Goal: Task Accomplishment & Management: Use online tool/utility

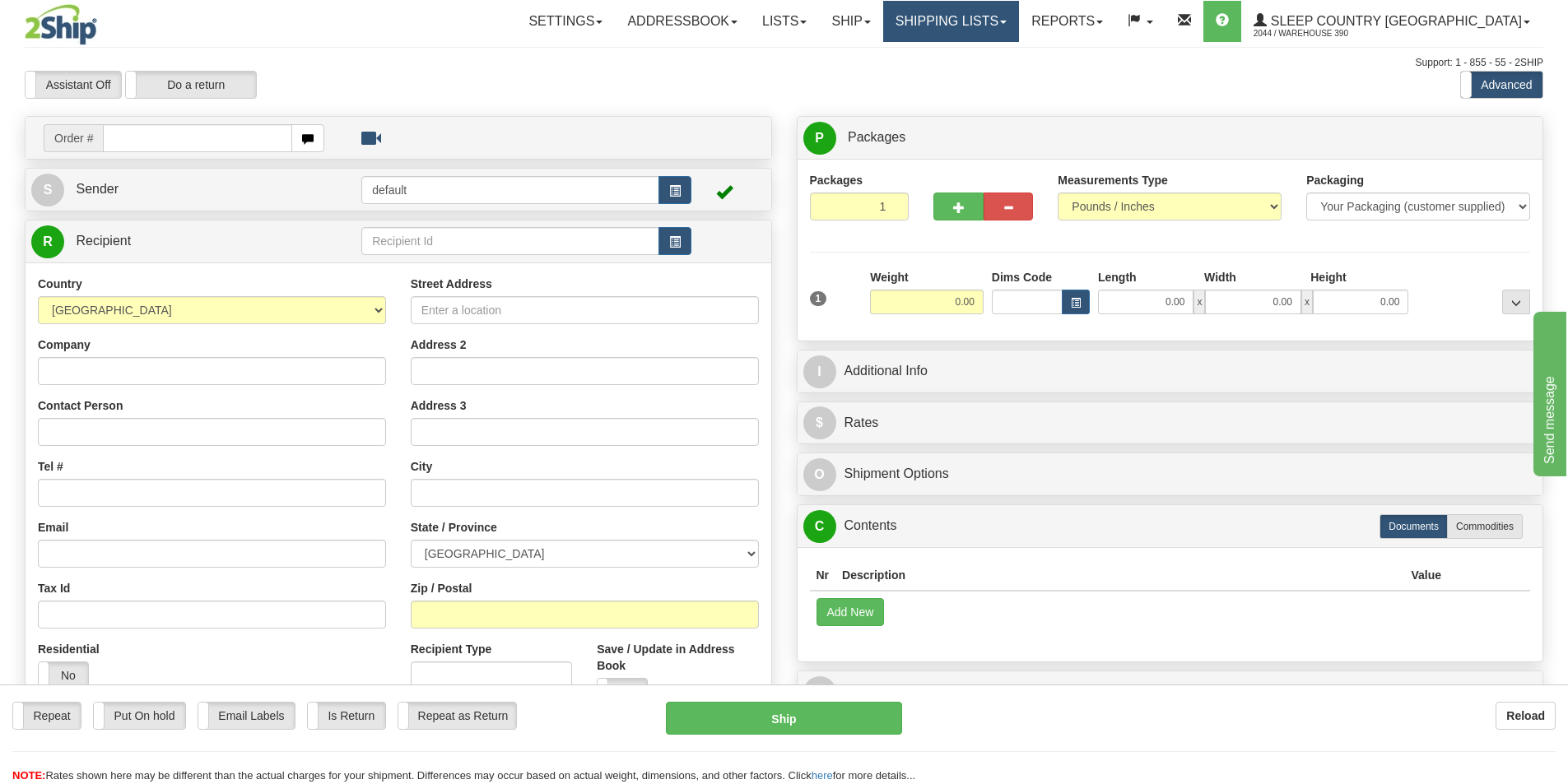
click at [1019, 25] on link "Shipping lists" at bounding box center [951, 21] width 136 height 41
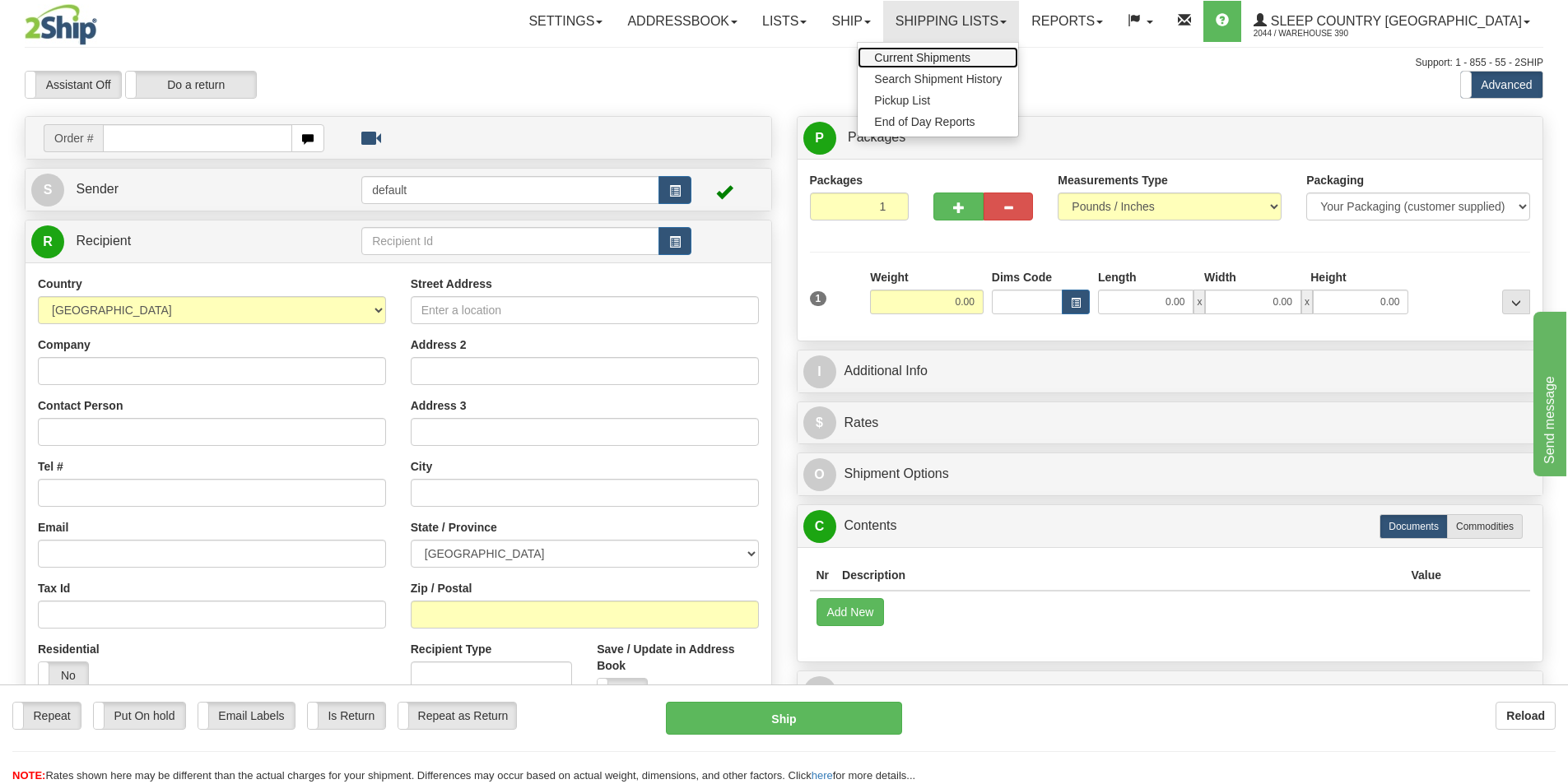
click at [970, 52] on span "Current Shipments" at bounding box center [922, 57] width 97 height 13
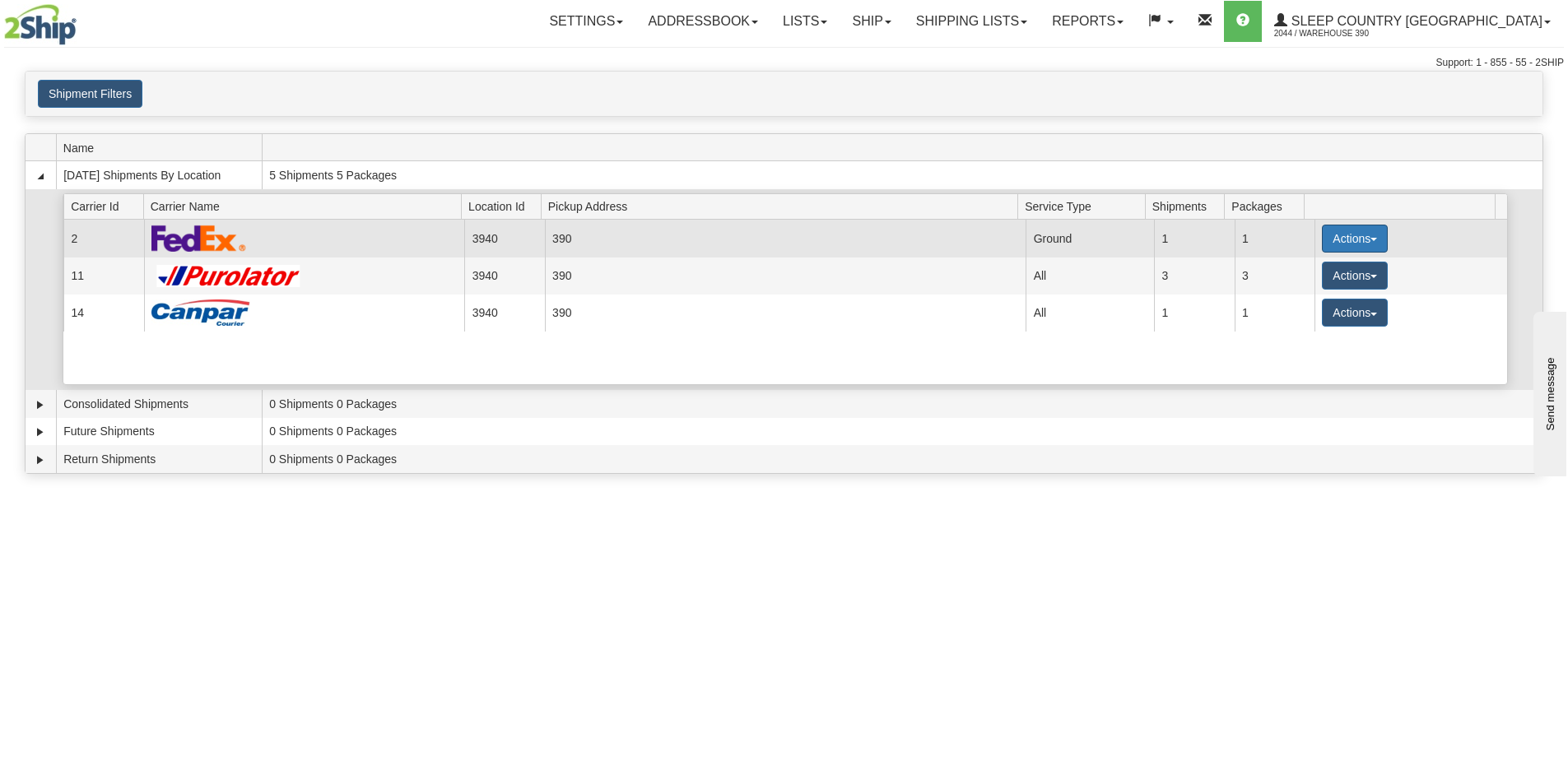
click at [1334, 243] on button "Actions" at bounding box center [1355, 238] width 66 height 28
click at [1309, 284] on span "Close" at bounding box center [1290, 290] width 38 height 12
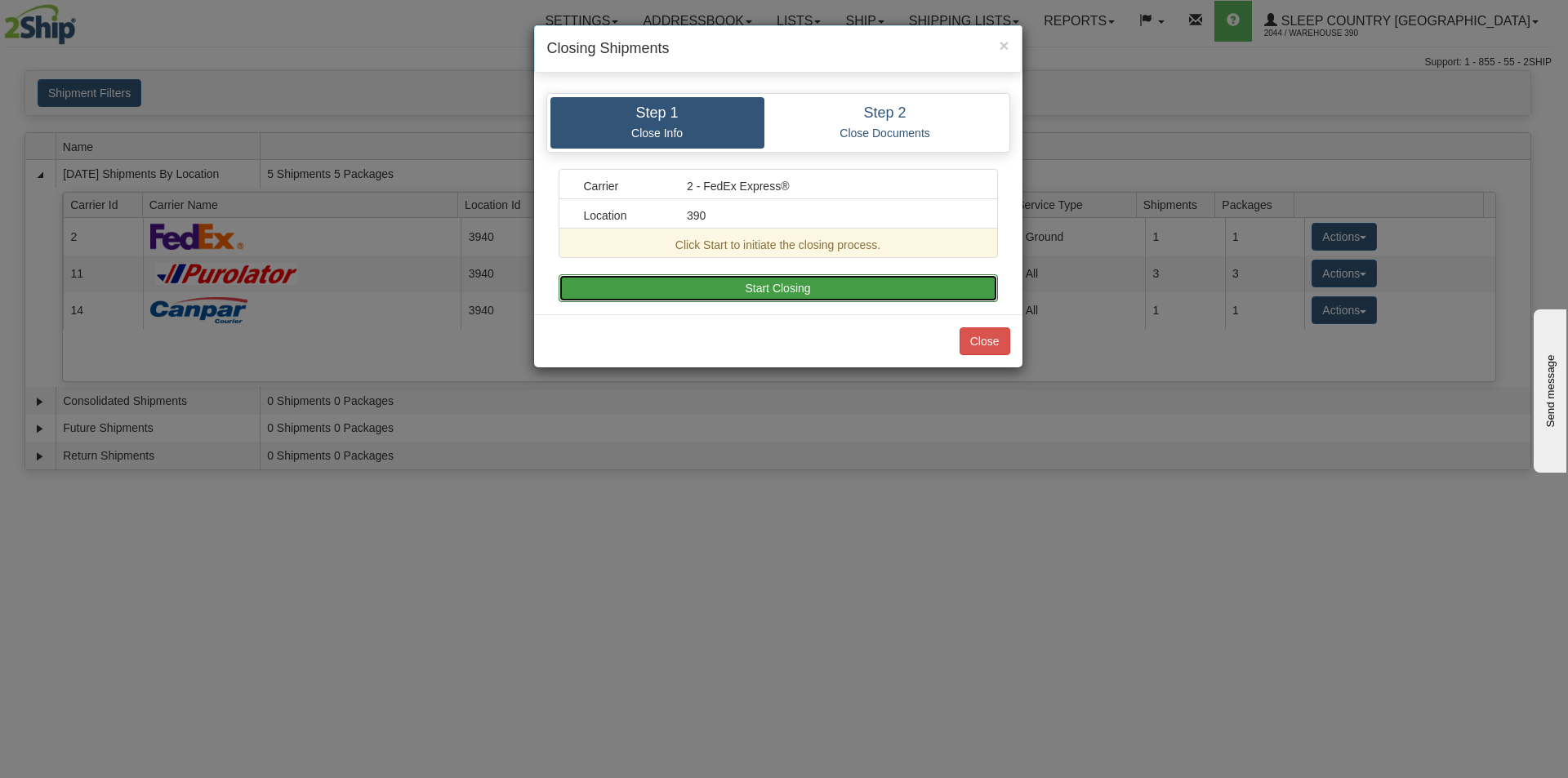
click at [809, 281] on button "Start Closing" at bounding box center [778, 288] width 439 height 27
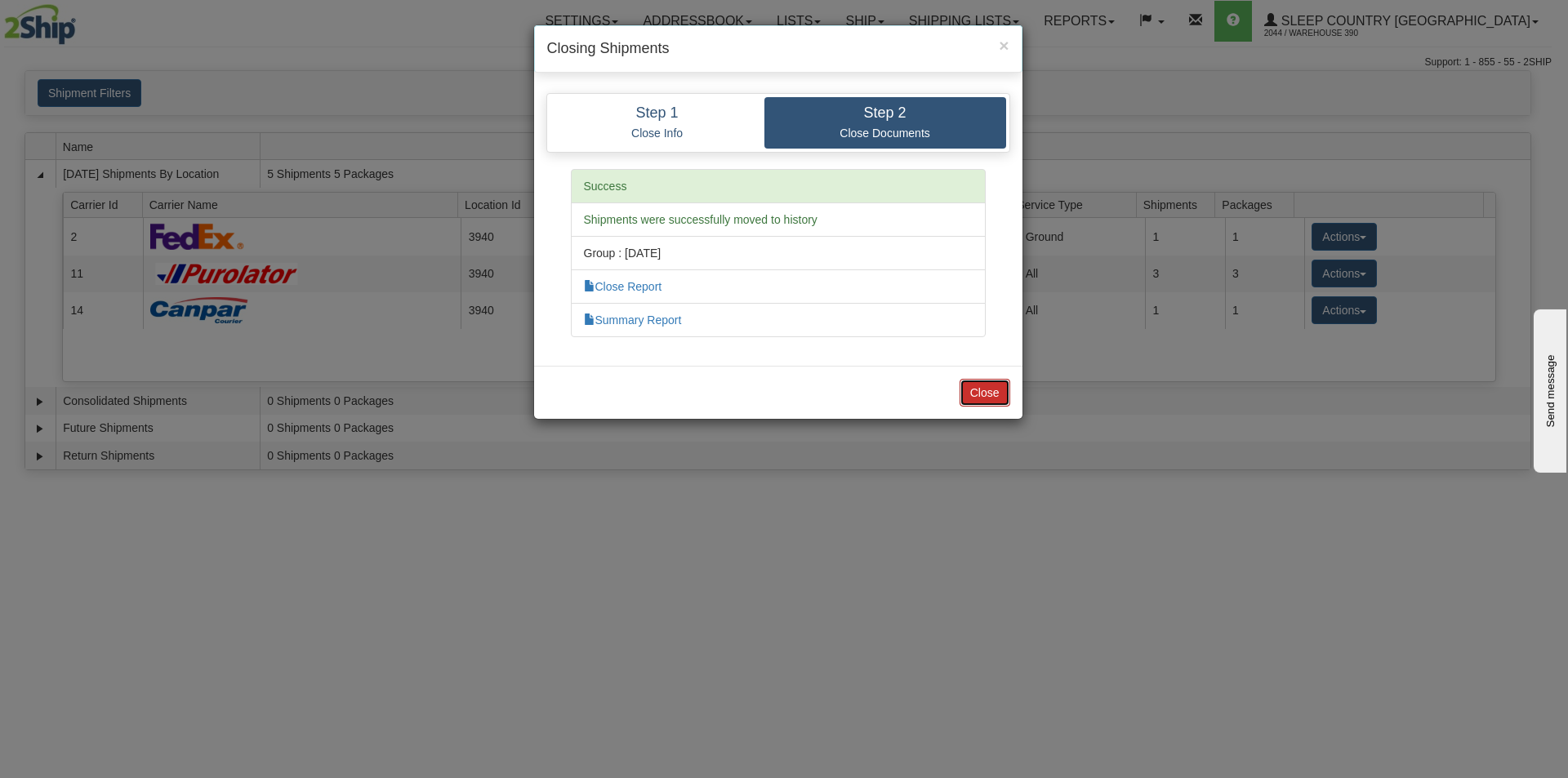
click at [976, 382] on button "Close" at bounding box center [984, 393] width 50 height 27
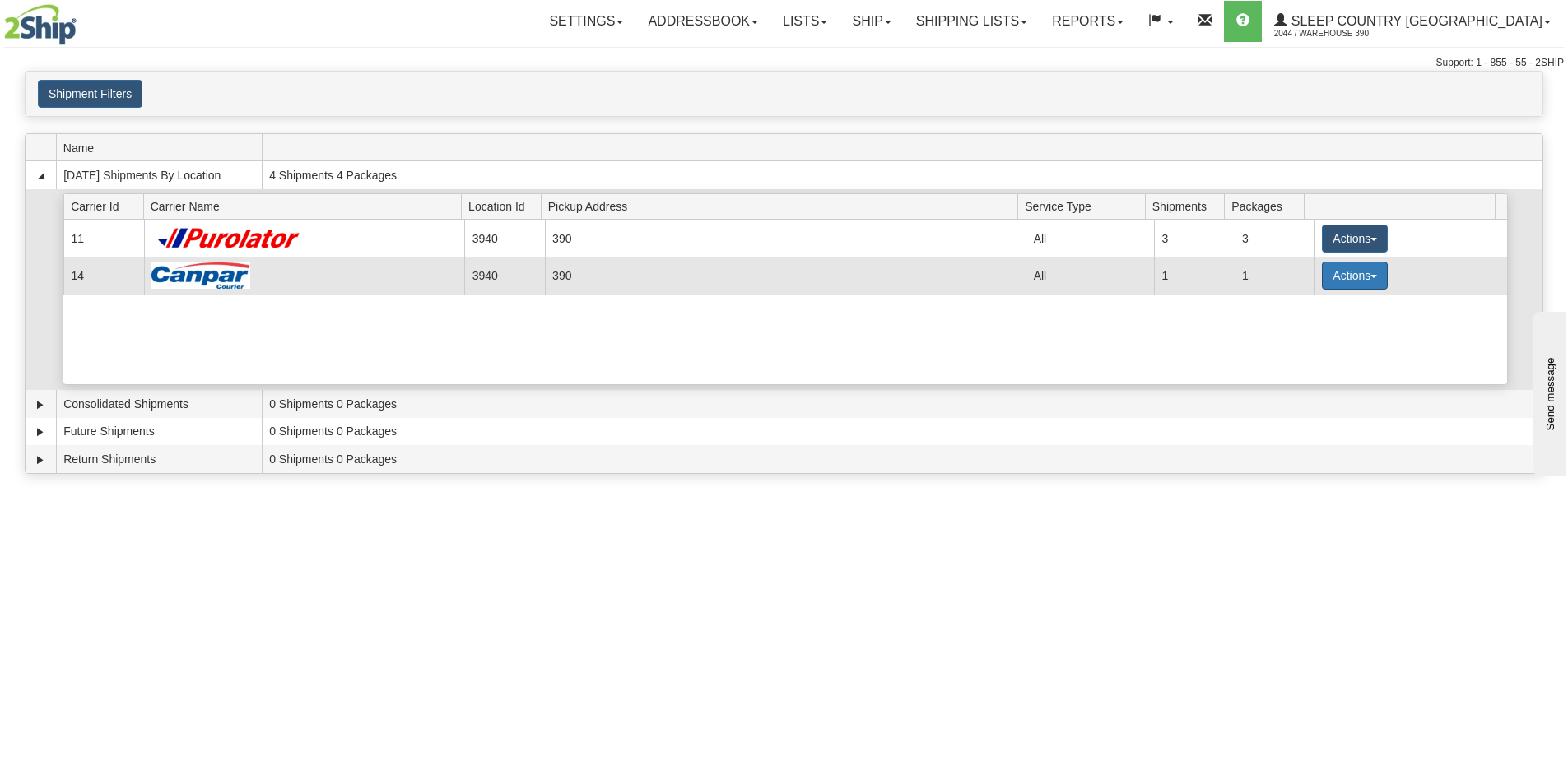
click at [1339, 271] on button "Actions" at bounding box center [1355, 275] width 66 height 28
click at [1317, 331] on link "Close" at bounding box center [1320, 328] width 132 height 21
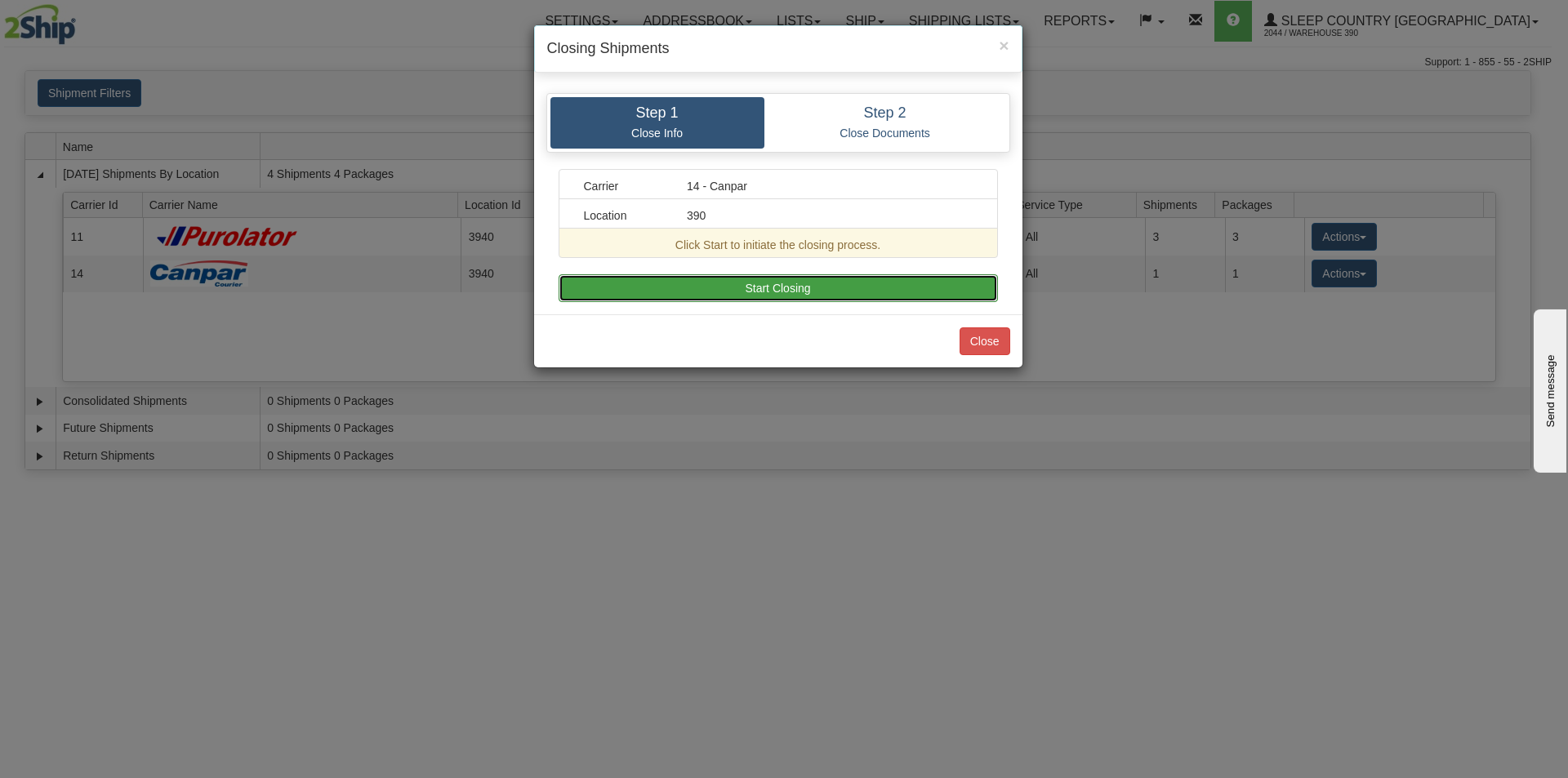
click at [853, 298] on button "Start Closing" at bounding box center [778, 288] width 439 height 27
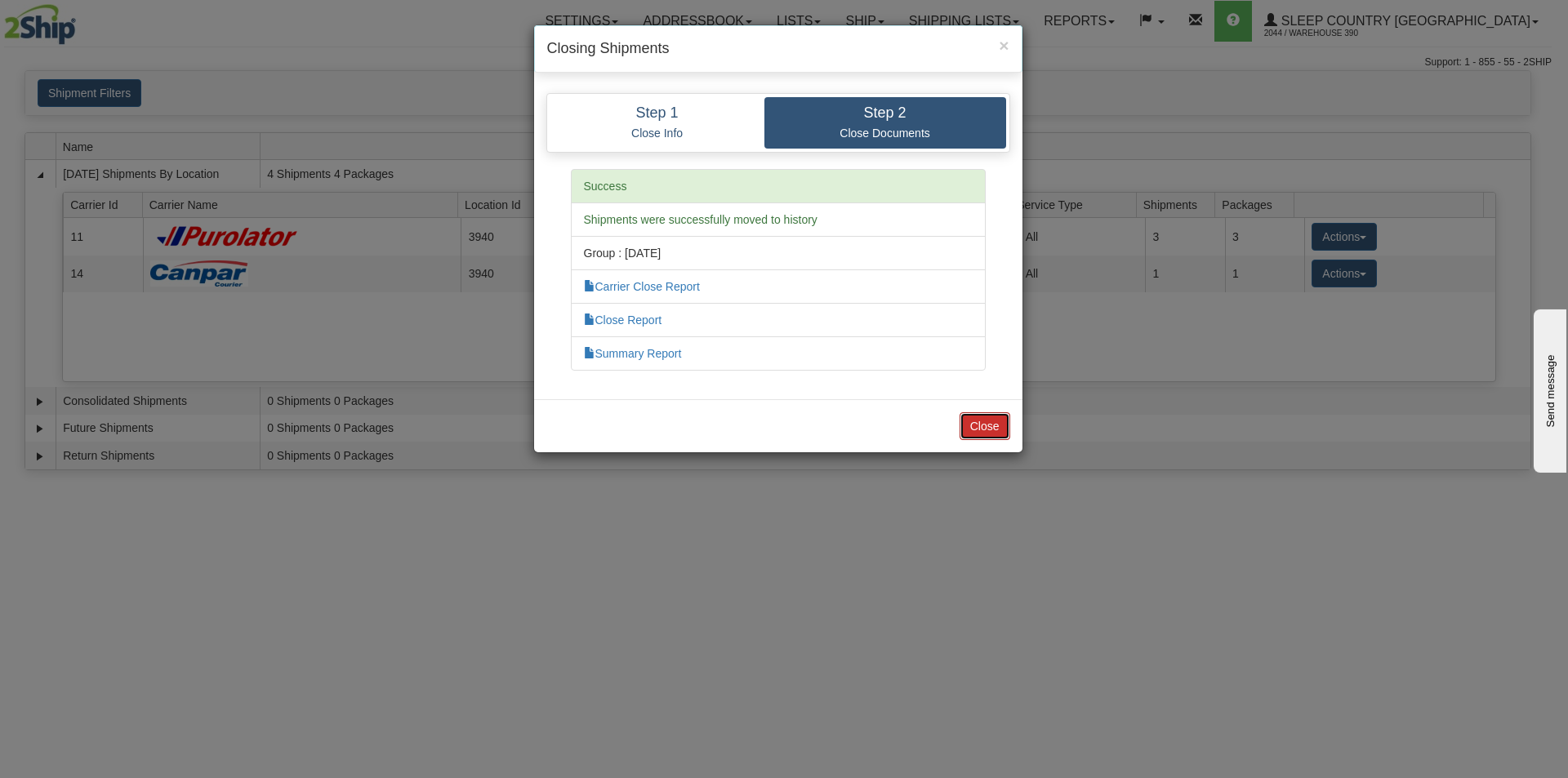
click at [987, 434] on button "Close" at bounding box center [984, 426] width 50 height 27
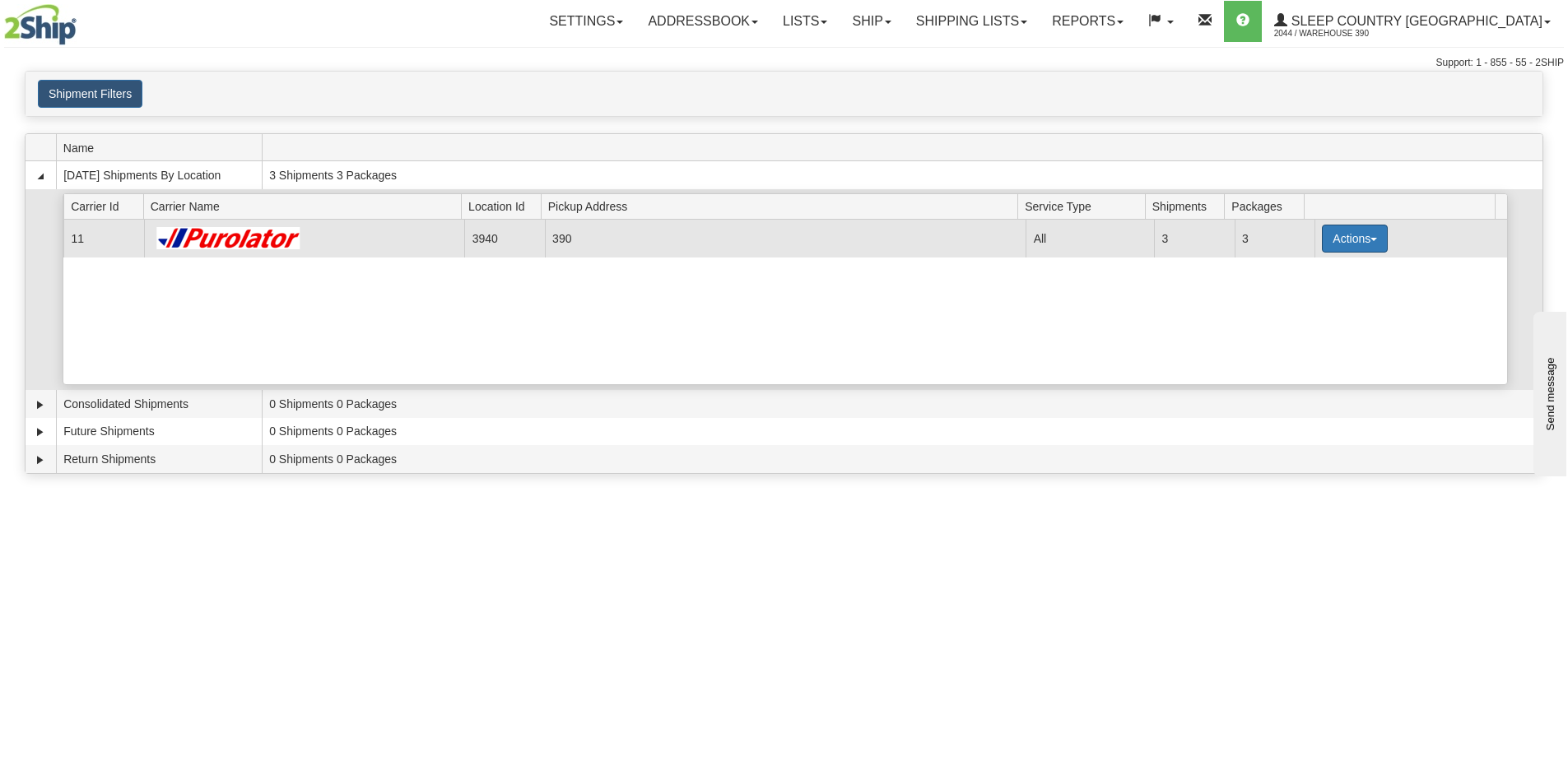
click at [1327, 248] on button "Actions" at bounding box center [1355, 238] width 66 height 28
click at [1291, 308] on span "Pickup" at bounding box center [1293, 312] width 43 height 12
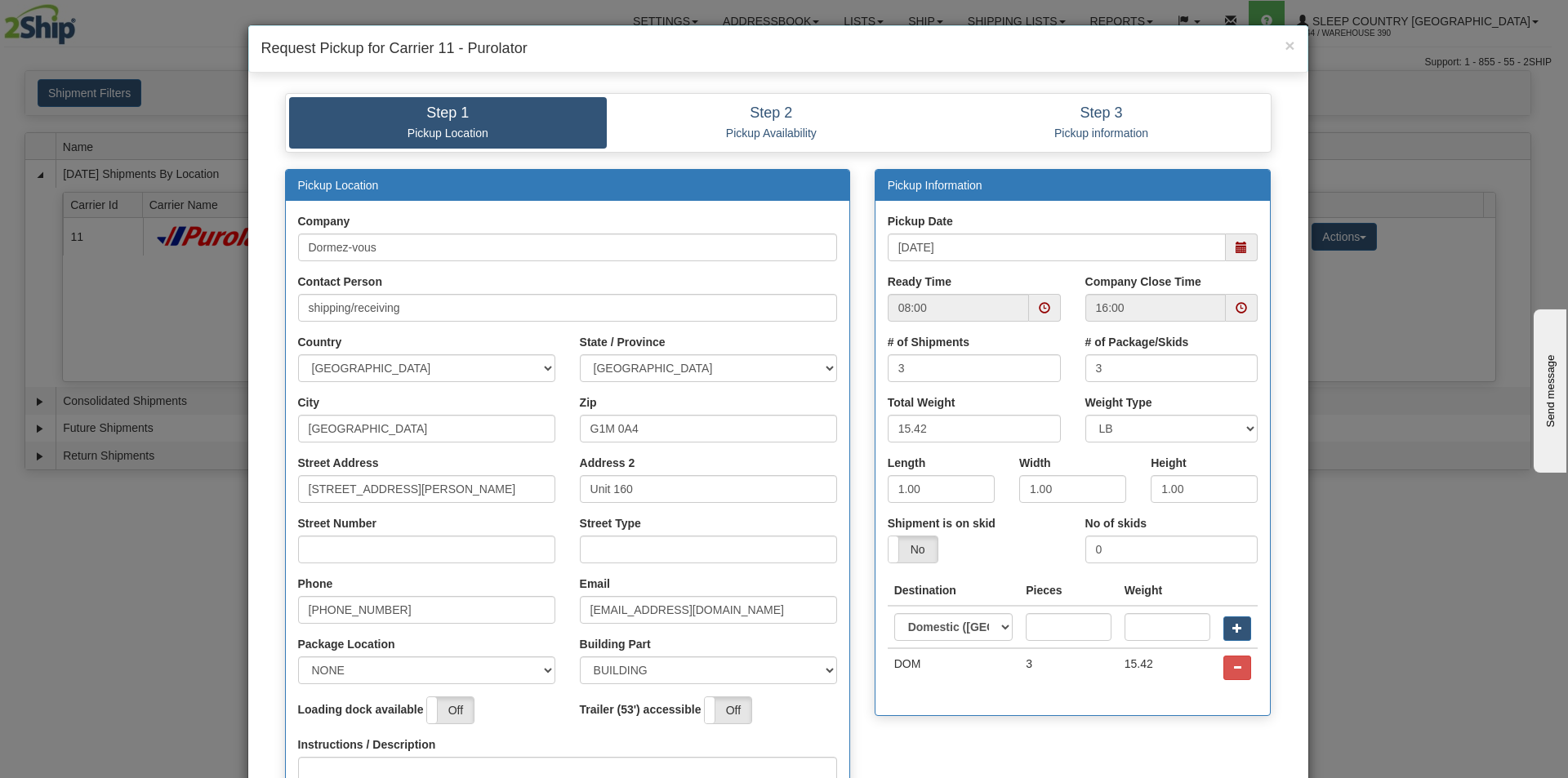
click at [1246, 254] on span at bounding box center [1241, 247] width 32 height 27
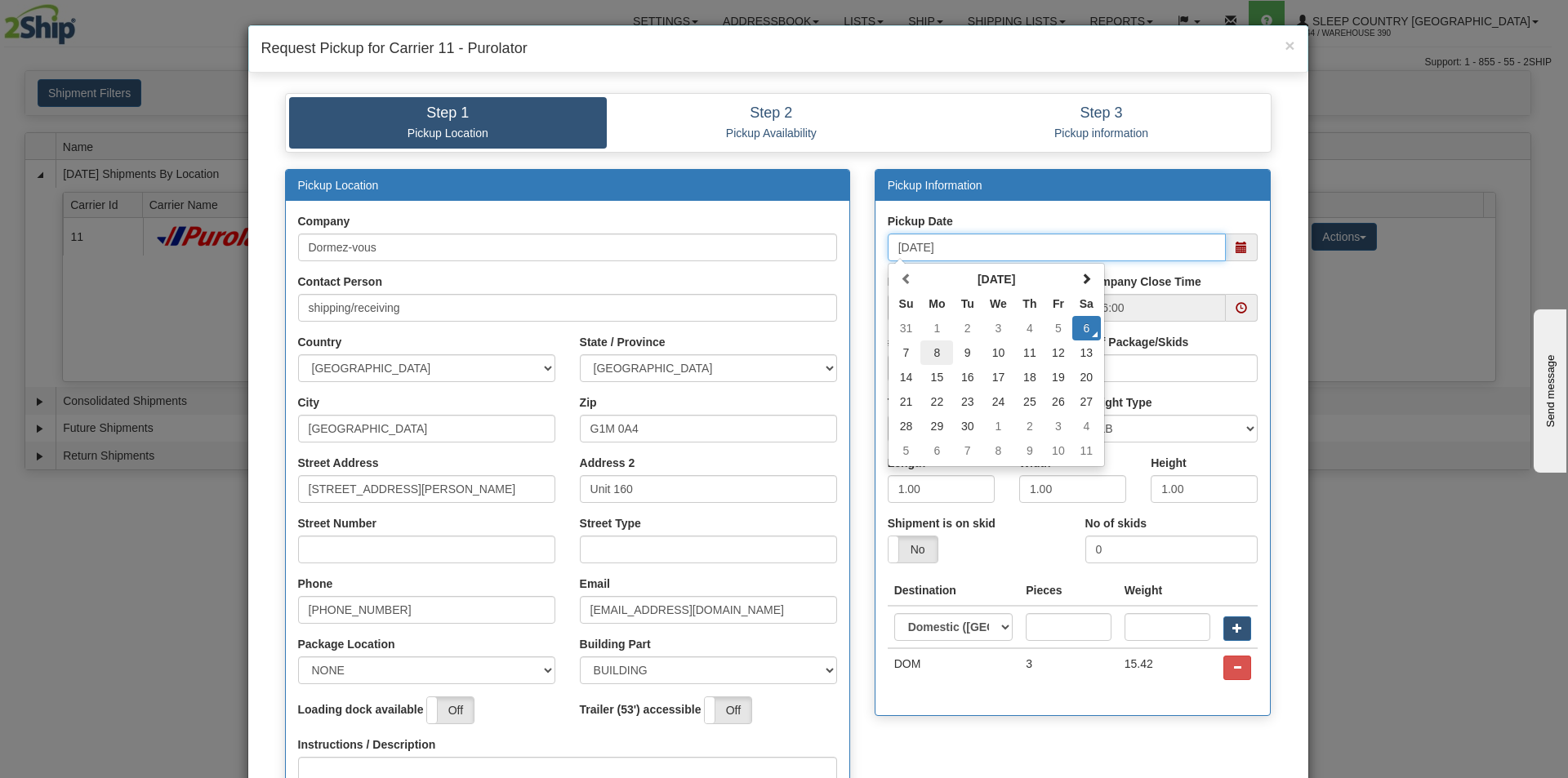
click at [933, 357] on td "8" at bounding box center [937, 352] width 33 height 25
type input "09/08/2025"
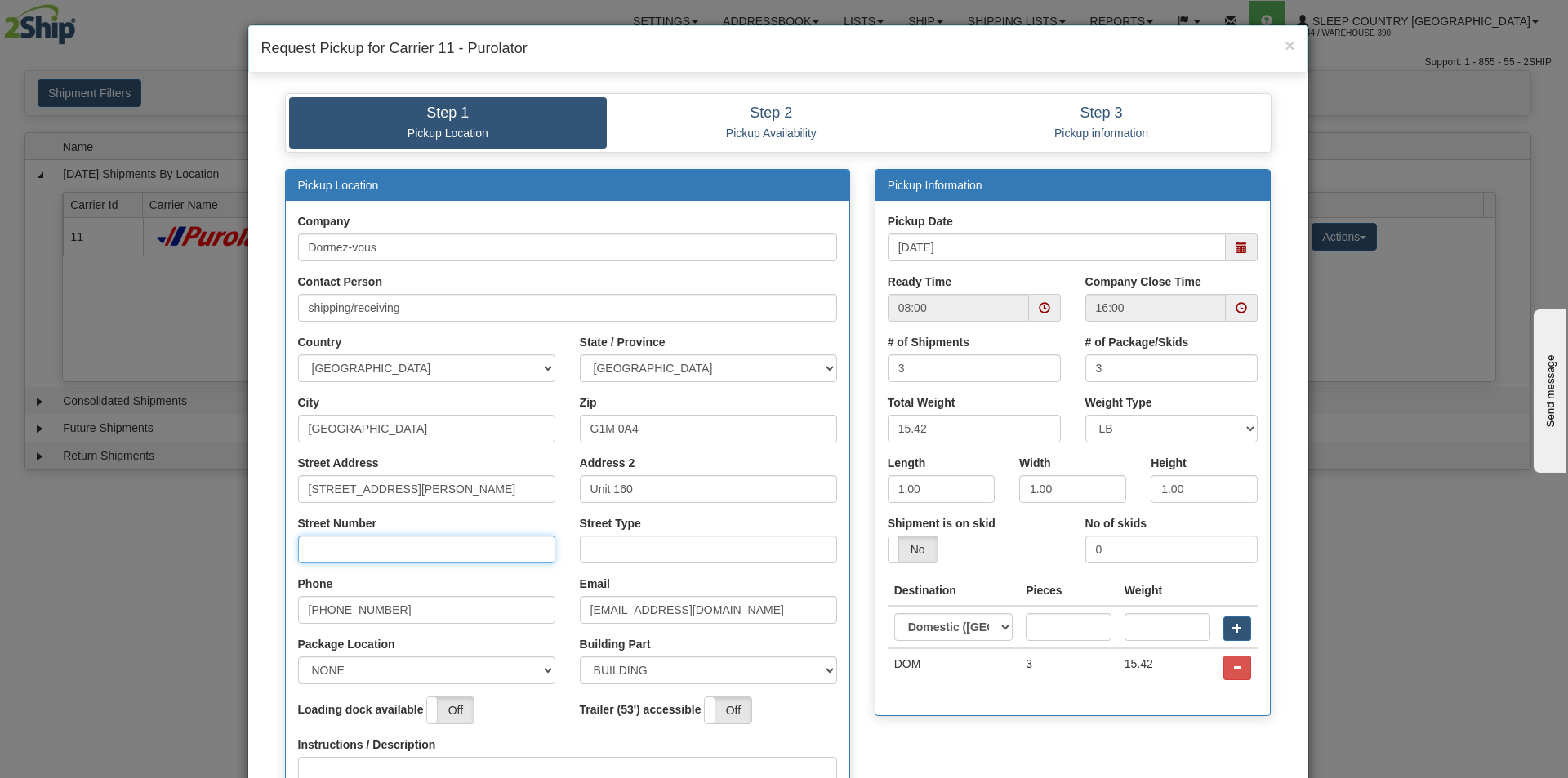
click at [396, 537] on input "Street Number" at bounding box center [426, 550] width 258 height 27
type input "210"
click at [646, 551] on input "Street Type" at bounding box center [709, 550] width 258 height 27
type input "ROAD"
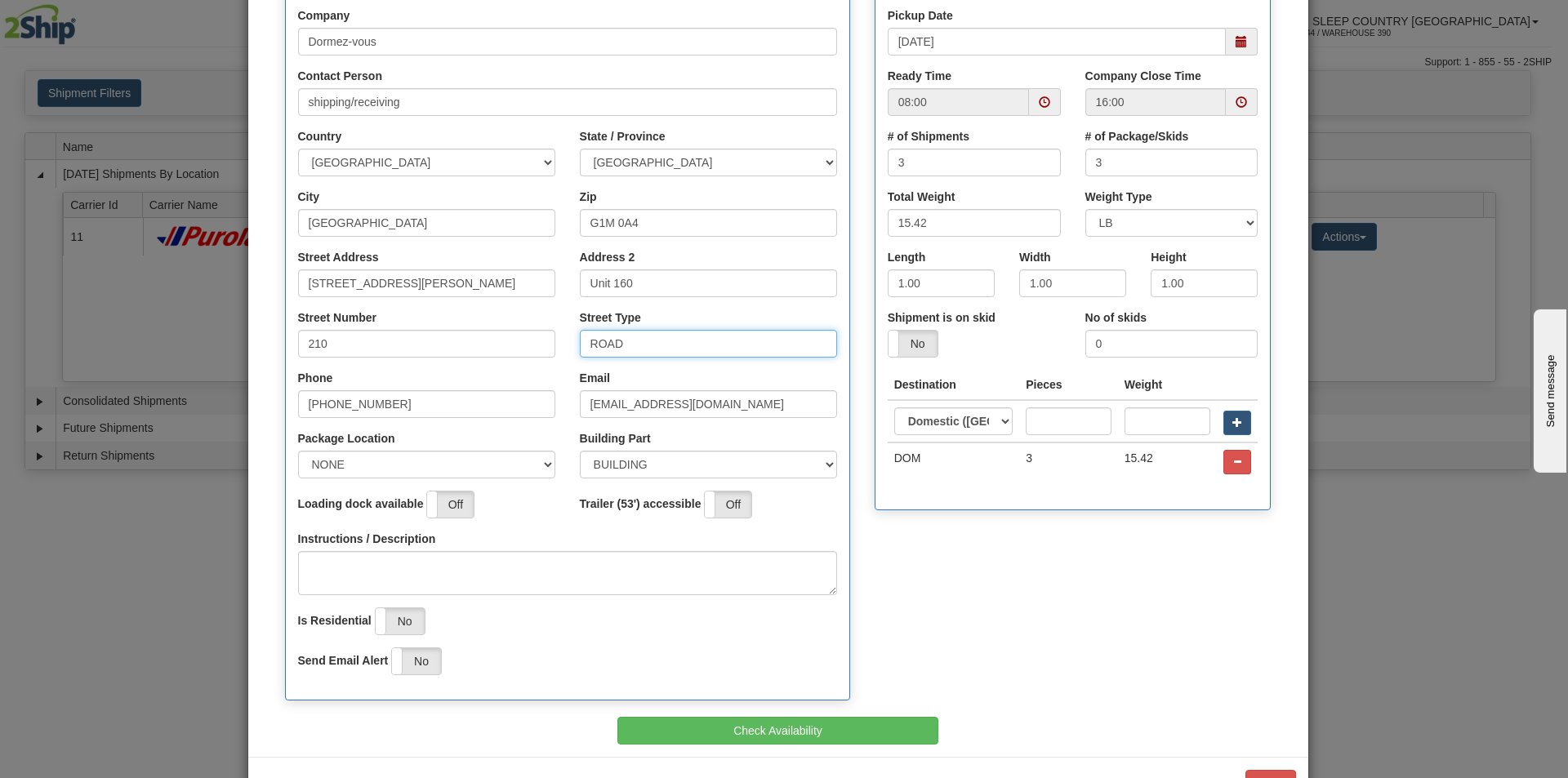
scroll to position [245, 0]
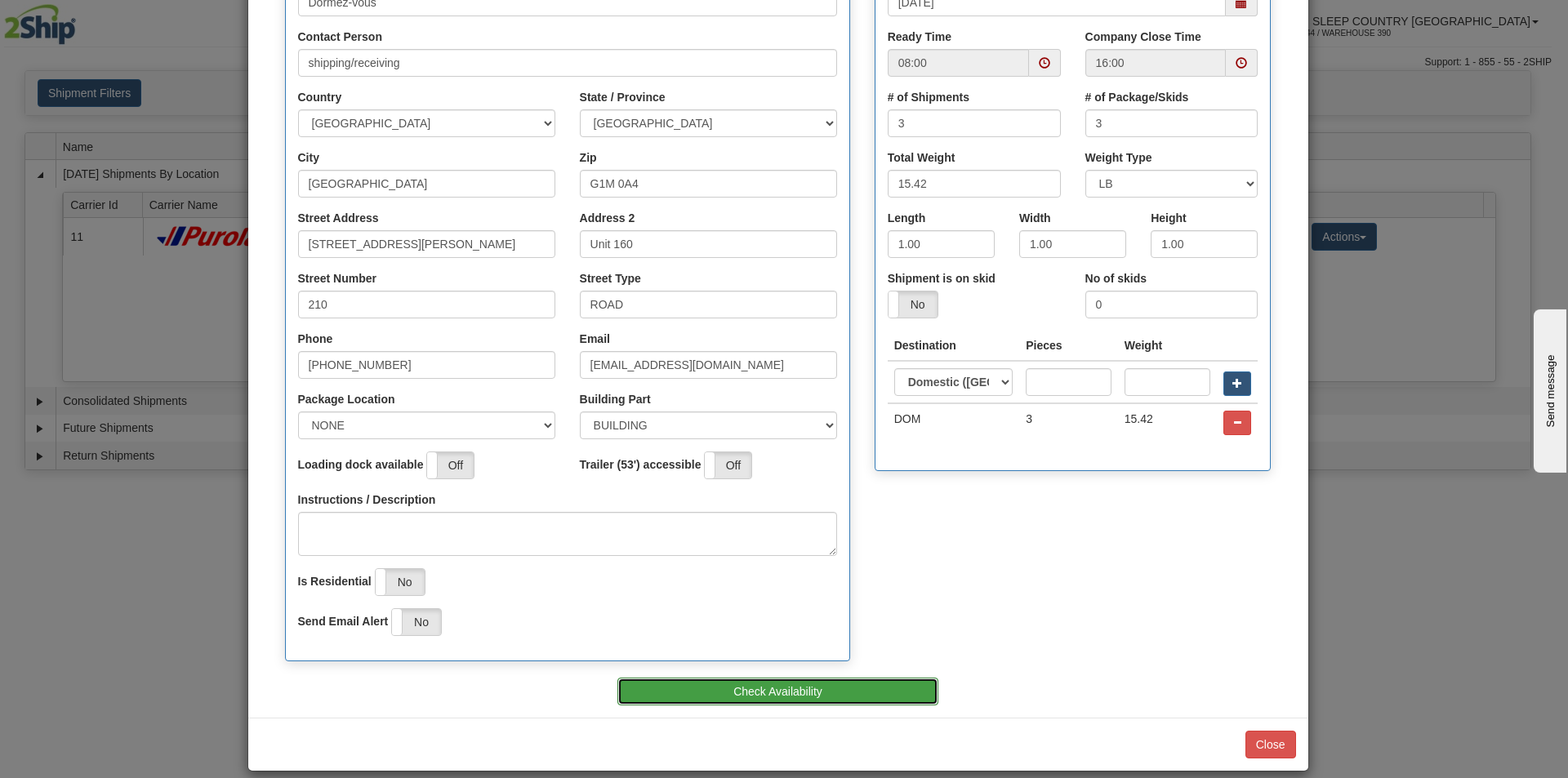
click at [759, 678] on button "Check Availability" at bounding box center [777, 691] width 321 height 27
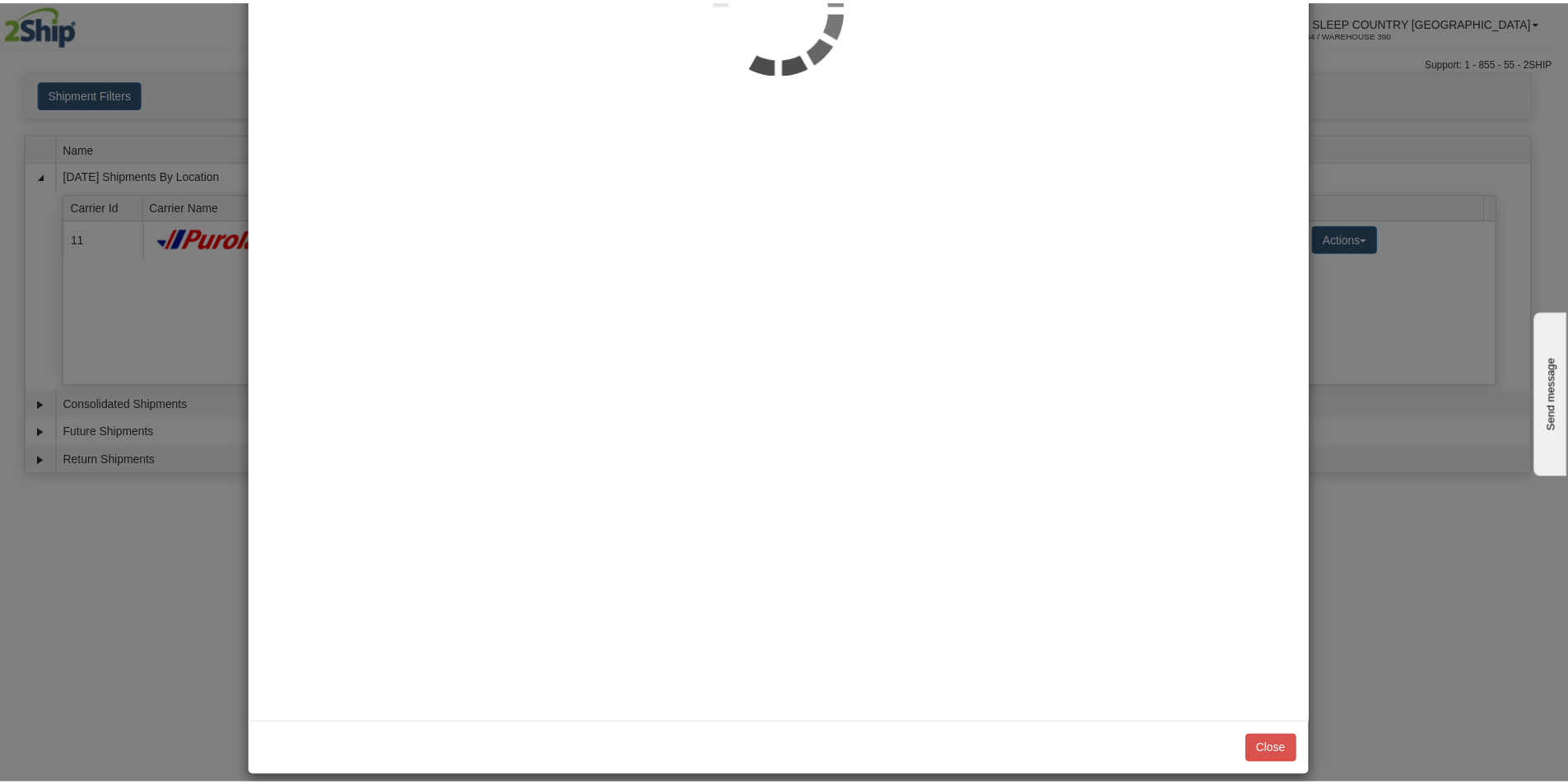
scroll to position [0, 0]
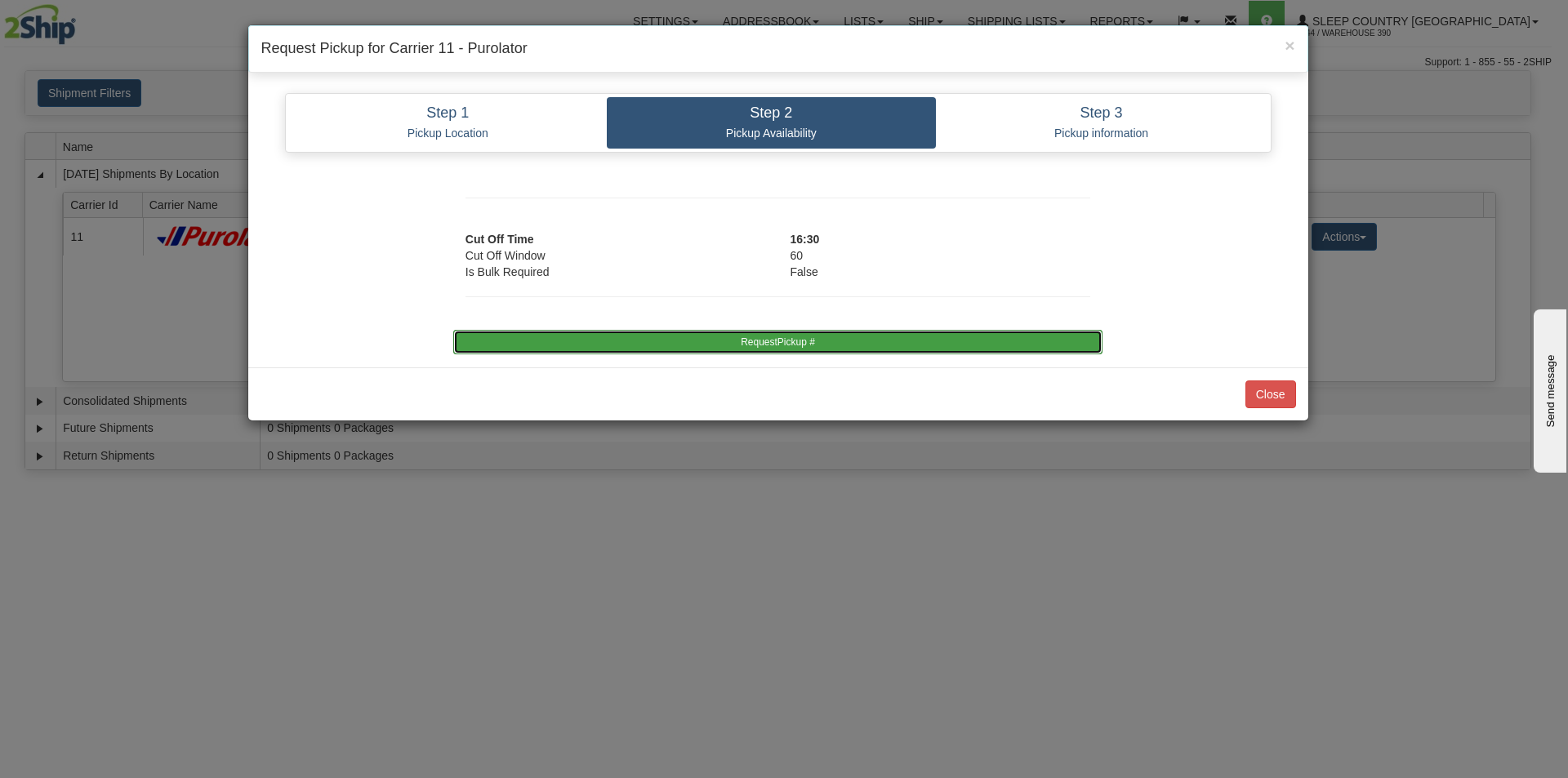
click at [826, 351] on button "RequestPickup #" at bounding box center [777, 342] width 649 height 25
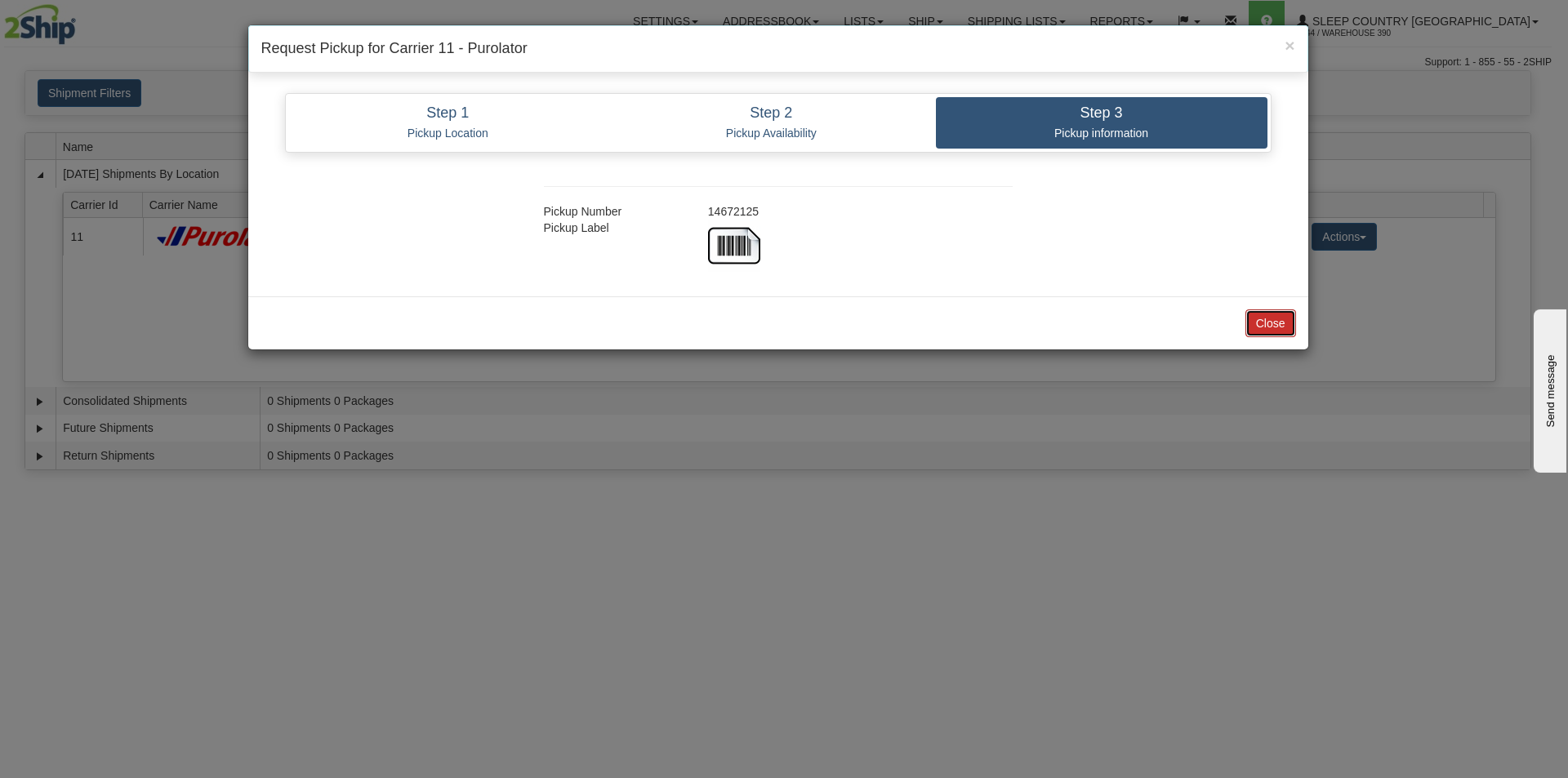
click at [1279, 315] on button "Close" at bounding box center [1270, 323] width 50 height 27
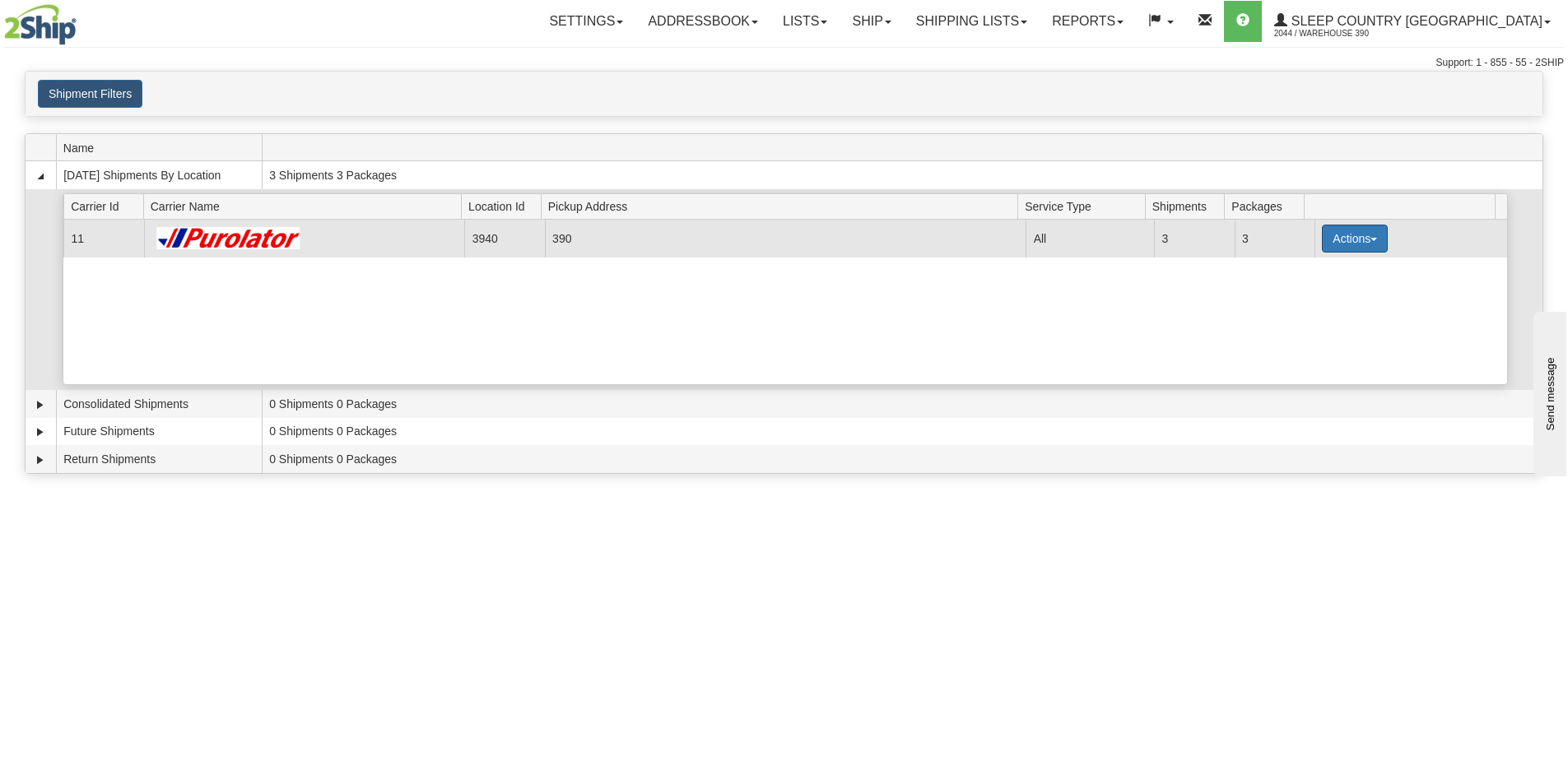
click at [1366, 230] on button "Actions" at bounding box center [1355, 238] width 66 height 28
click at [1333, 263] on link "Details" at bounding box center [1320, 270] width 132 height 21
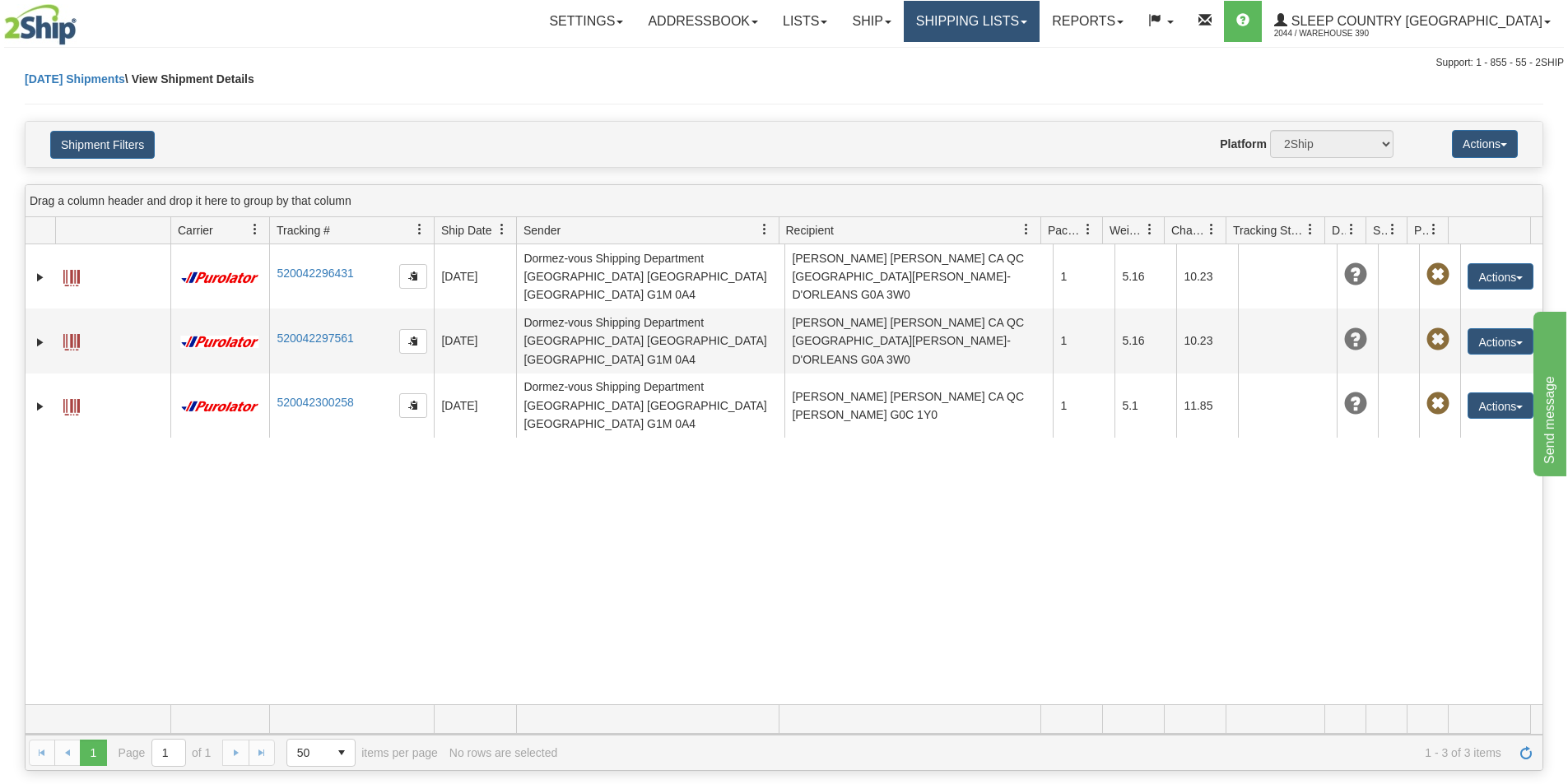
drag, startPoint x: 1021, startPoint y: 15, endPoint x: 1012, endPoint y: 17, distance: 9.2
click at [1023, 15] on link "Shipping lists" at bounding box center [972, 21] width 136 height 41
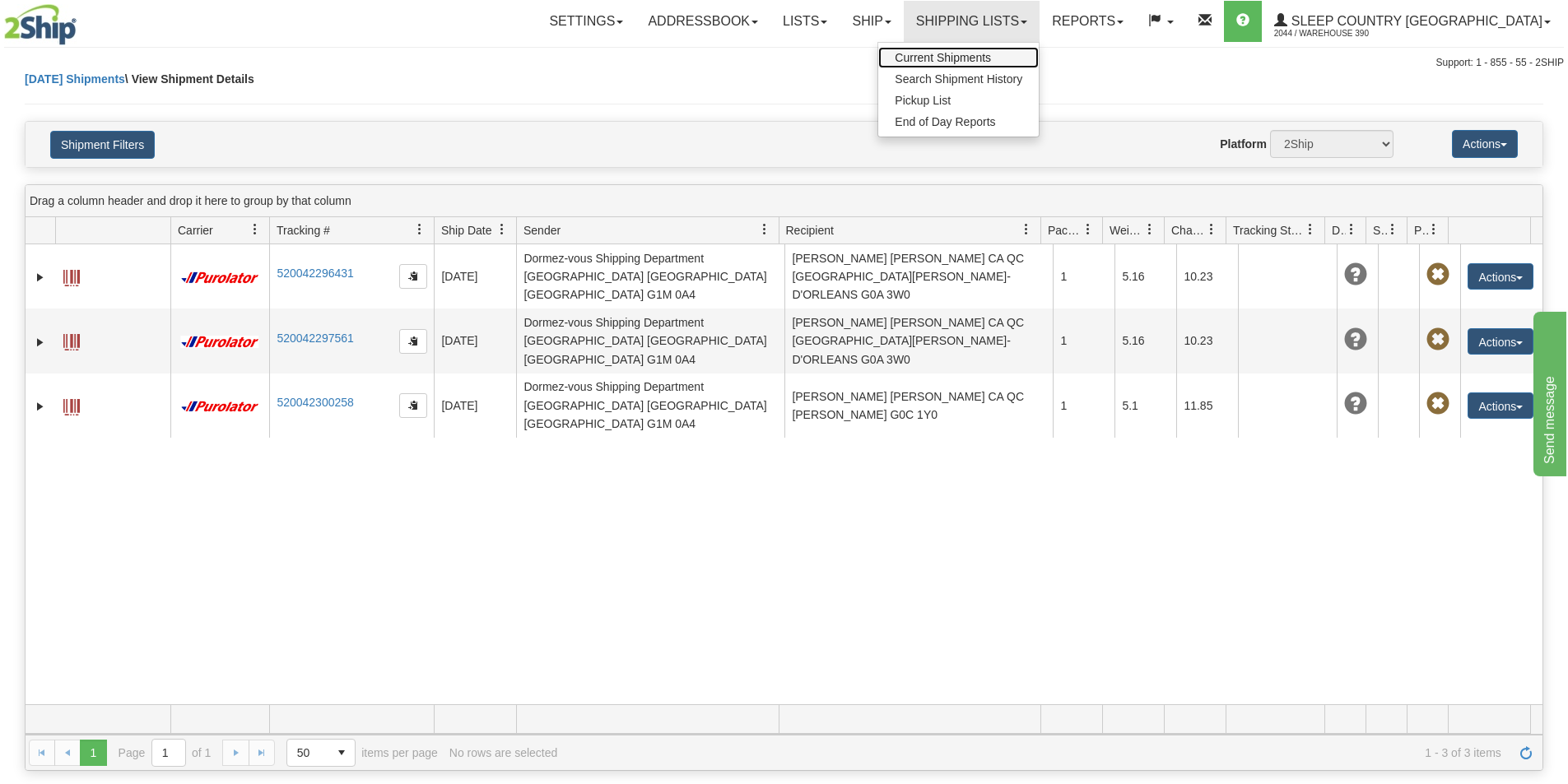
click at [991, 61] on span "Current Shipments" at bounding box center [942, 57] width 97 height 13
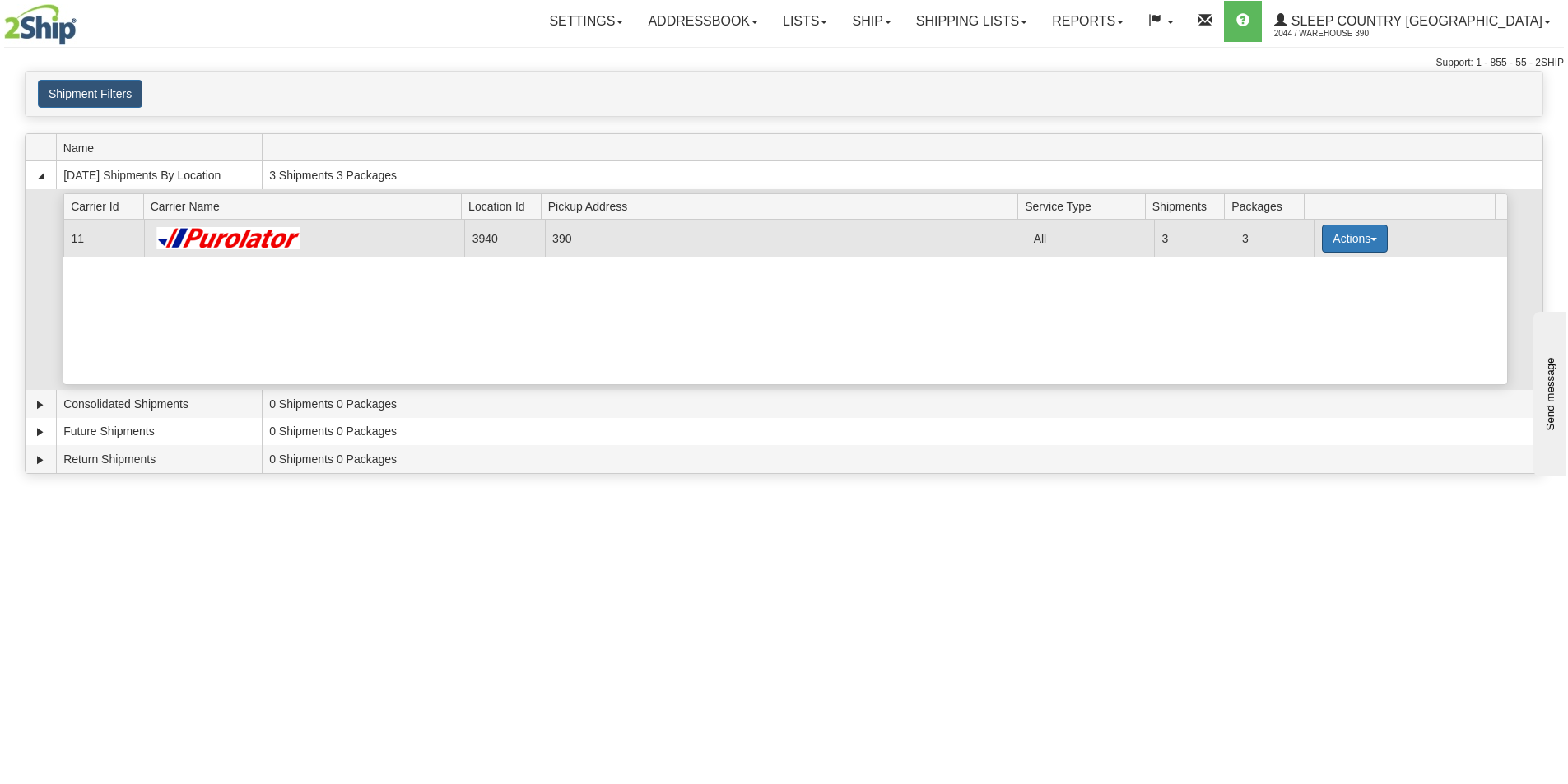
click at [1343, 230] on button "Actions" at bounding box center [1355, 238] width 66 height 28
click at [1322, 289] on link "Close" at bounding box center [1320, 291] width 132 height 21
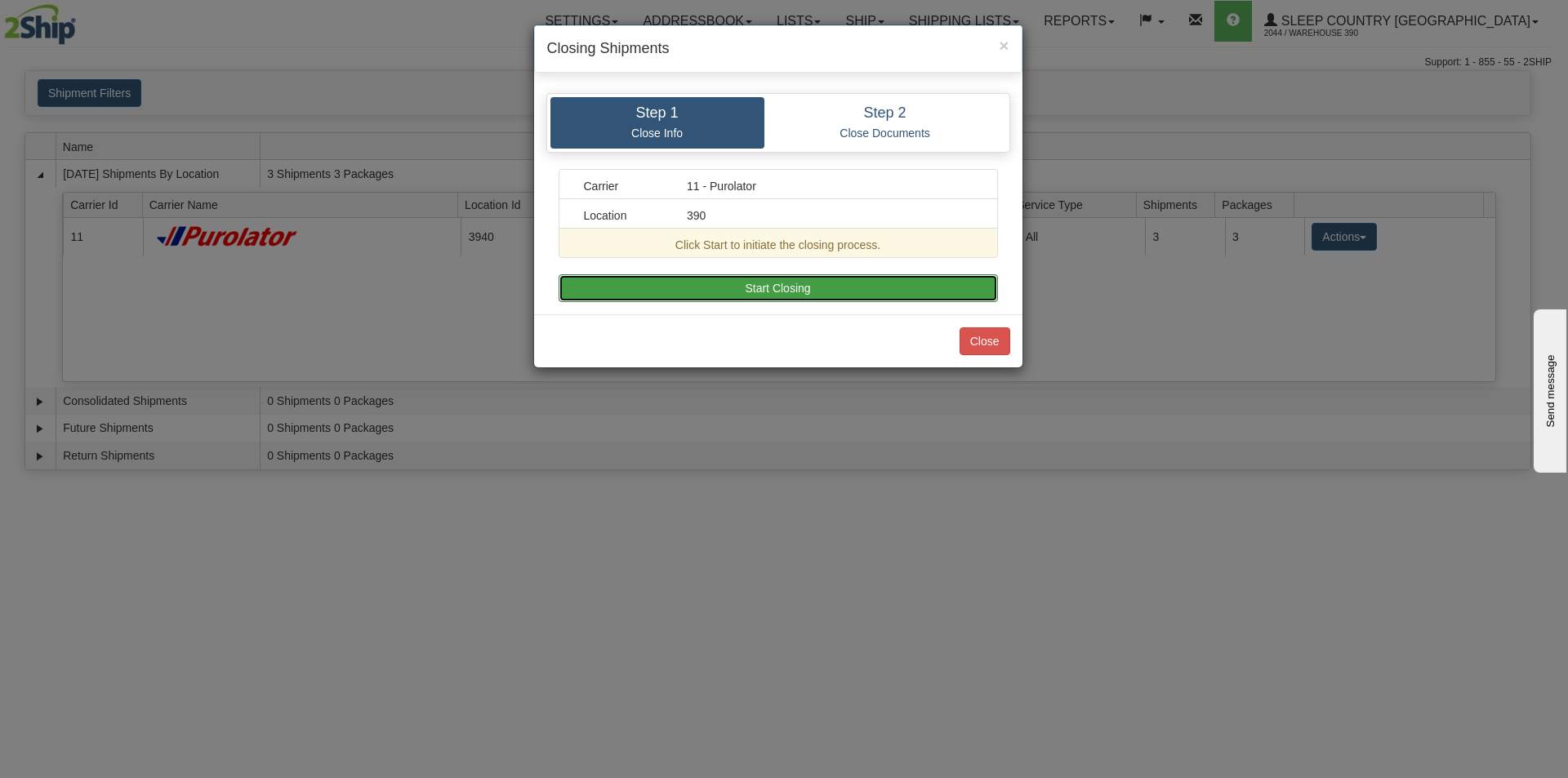
click at [795, 292] on button "Start Closing" at bounding box center [778, 288] width 439 height 27
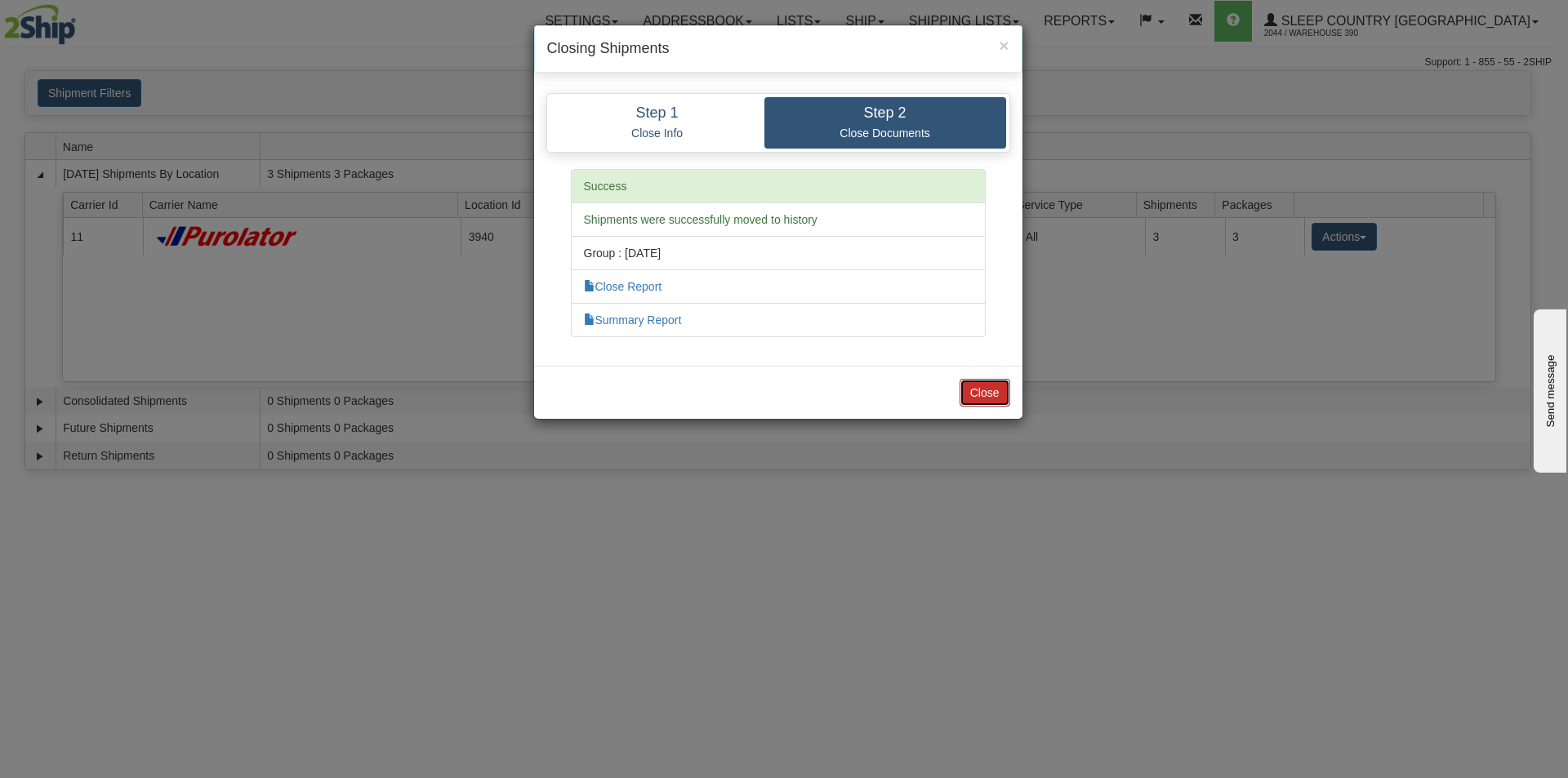
click at [981, 383] on button "Close" at bounding box center [984, 393] width 50 height 27
